Goal: Unclear

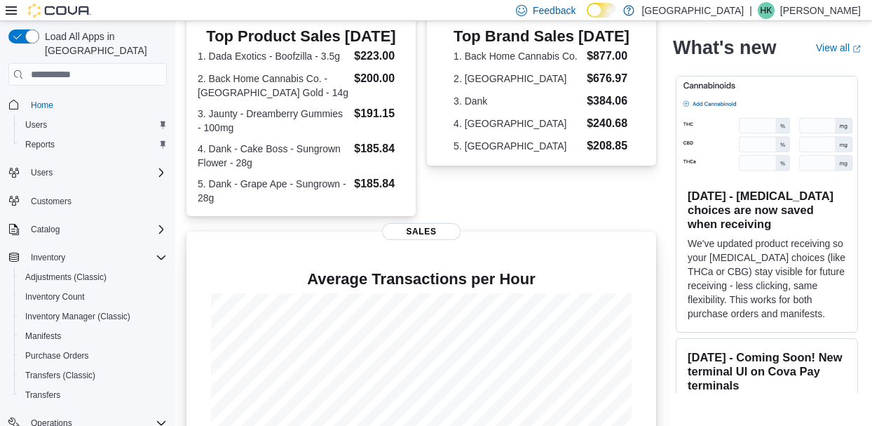
scroll to position [422, 0]
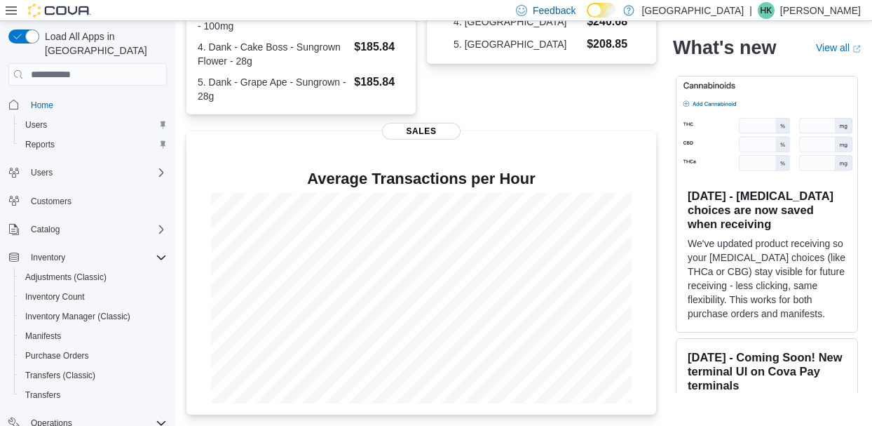
scroll to position [519, 0]
